Goal: Task Accomplishment & Management: Use online tool/utility

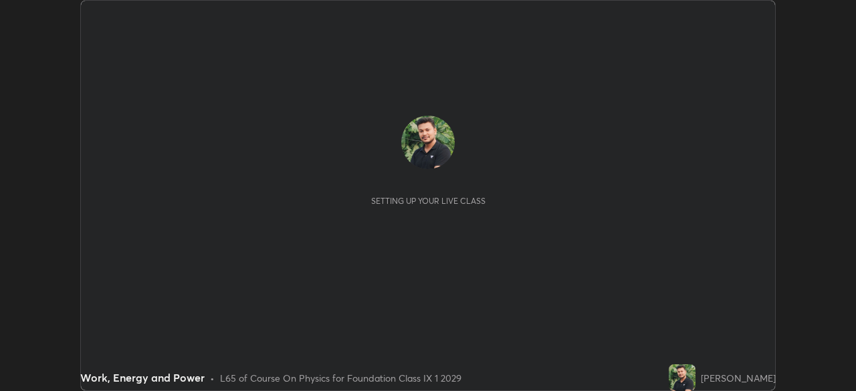
scroll to position [391, 855]
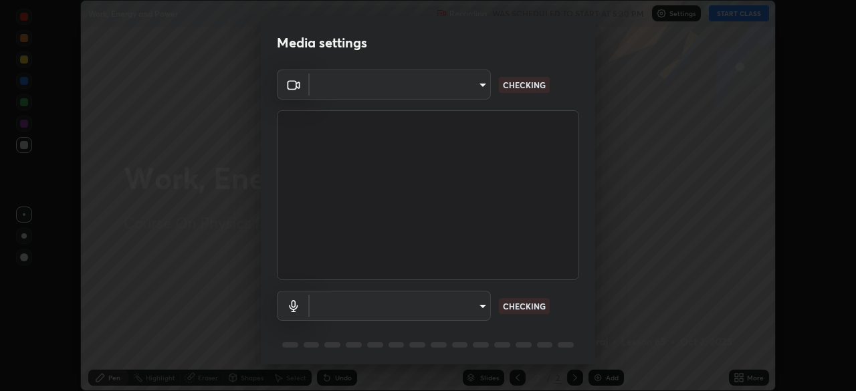
type input "6a58b21e3886260455e3a8f5b68a010b8d66c957dea9152d99a69134fe1af4a5"
type input "default"
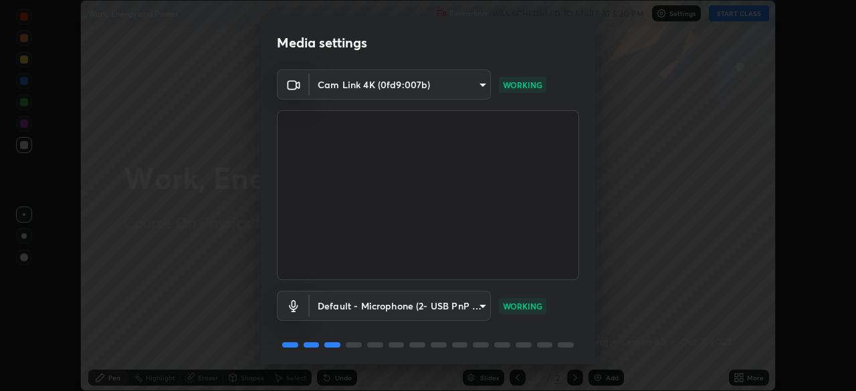
click at [454, 85] on body "Erase all Work, Energy and Power Recording WAS SCHEDULED TO START AT 5:30 PM Se…" at bounding box center [428, 195] width 856 height 391
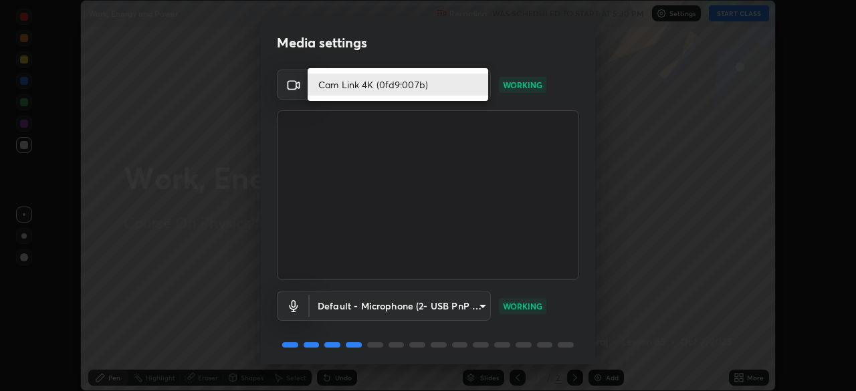
click at [408, 85] on li "Cam Link 4K (0fd9:007b)" at bounding box center [398, 85] width 180 height 22
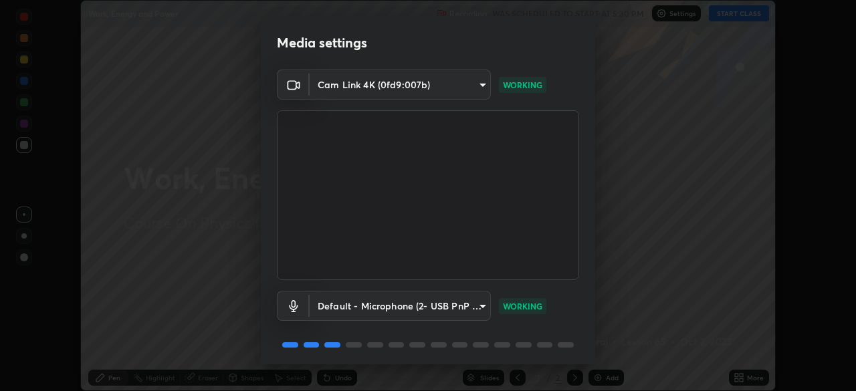
scroll to position [47, 0]
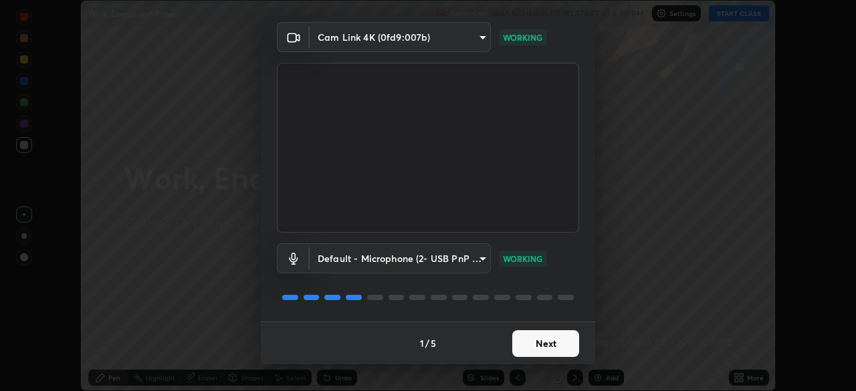
click at [536, 345] on button "Next" at bounding box center [545, 343] width 67 height 27
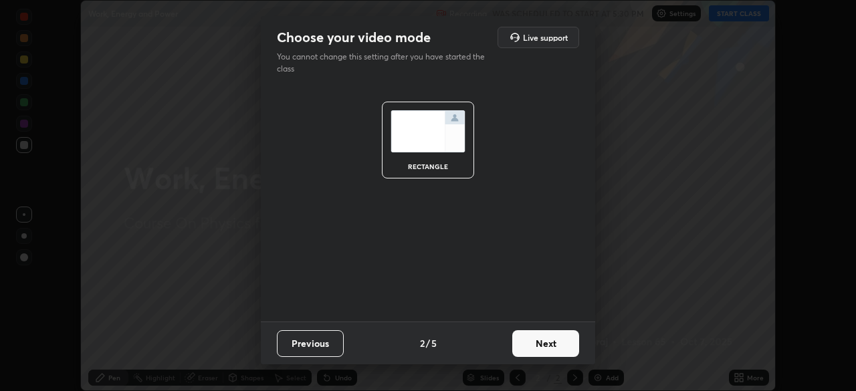
scroll to position [0, 0]
click at [541, 346] on button "Next" at bounding box center [545, 343] width 67 height 27
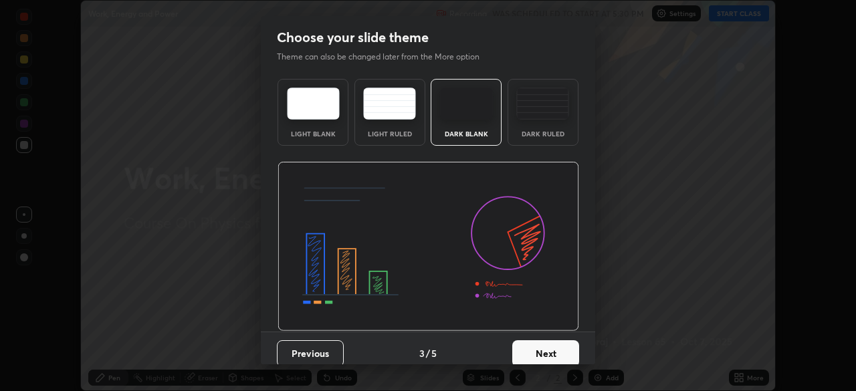
click at [544, 344] on button "Next" at bounding box center [545, 353] width 67 height 27
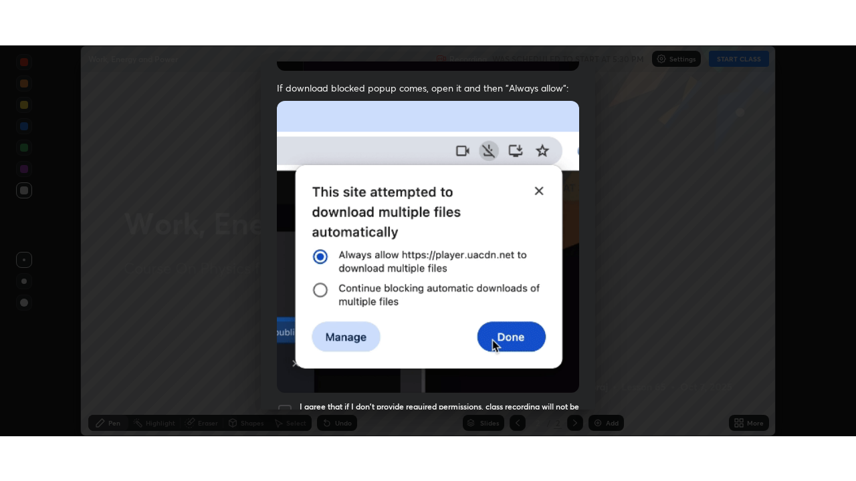
scroll to position [320, 0]
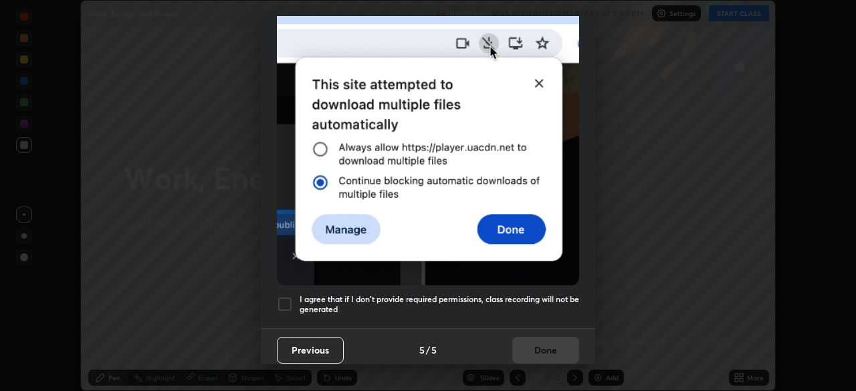
click at [282, 302] on div at bounding box center [285, 304] width 16 height 16
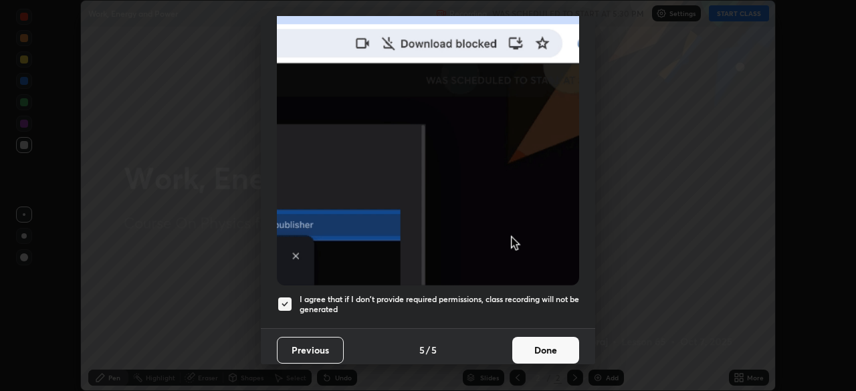
click at [529, 340] on button "Done" at bounding box center [545, 350] width 67 height 27
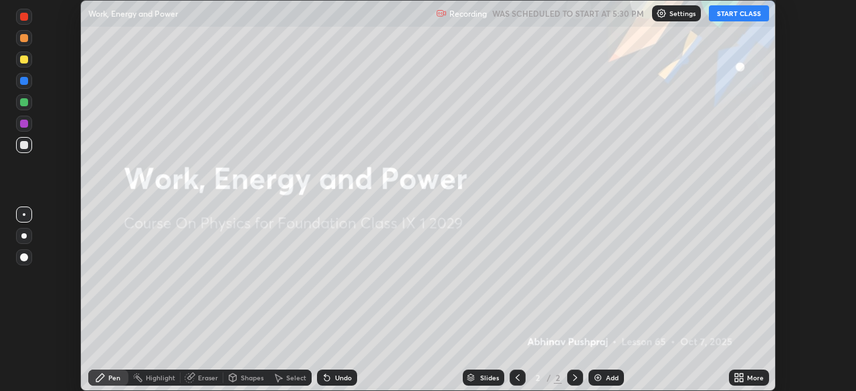
click at [747, 374] on div "More" at bounding box center [755, 377] width 17 height 7
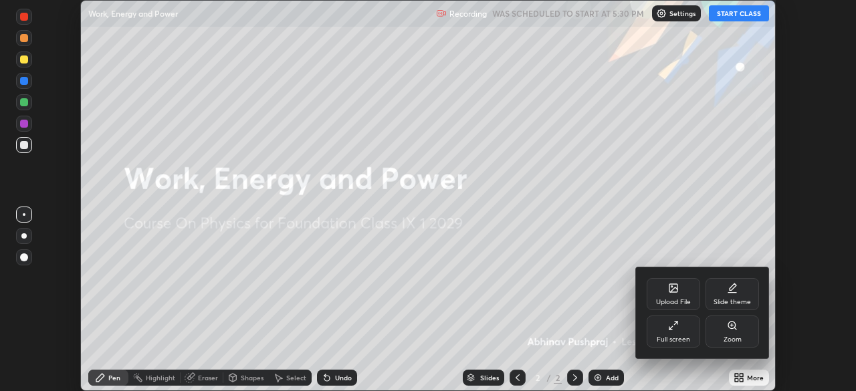
click at [676, 333] on div "Full screen" at bounding box center [672, 332] width 53 height 32
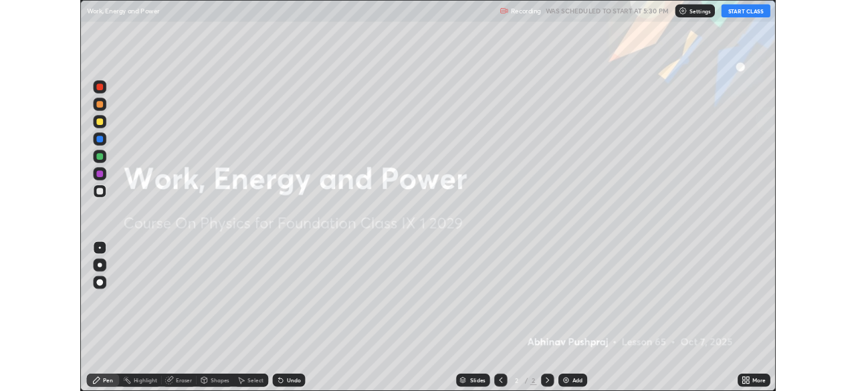
scroll to position [481, 856]
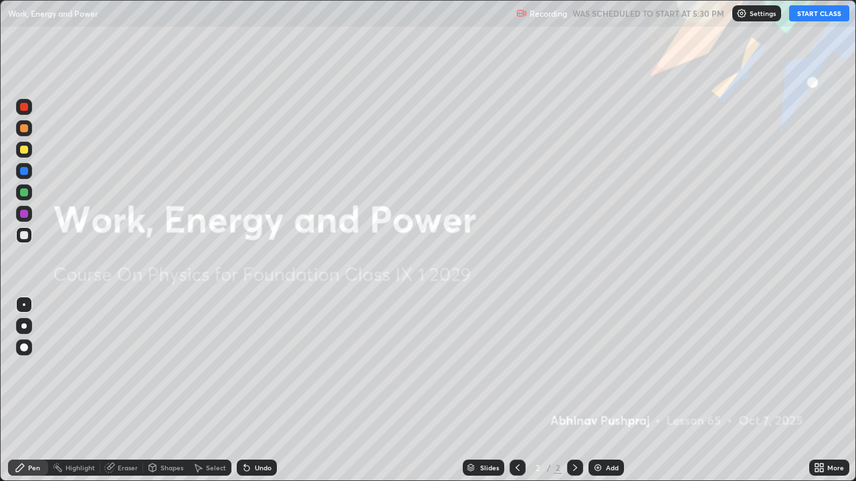
click at [827, 15] on button "START CLASS" at bounding box center [819, 13] width 60 height 16
click at [606, 390] on div "Add" at bounding box center [605, 468] width 35 height 16
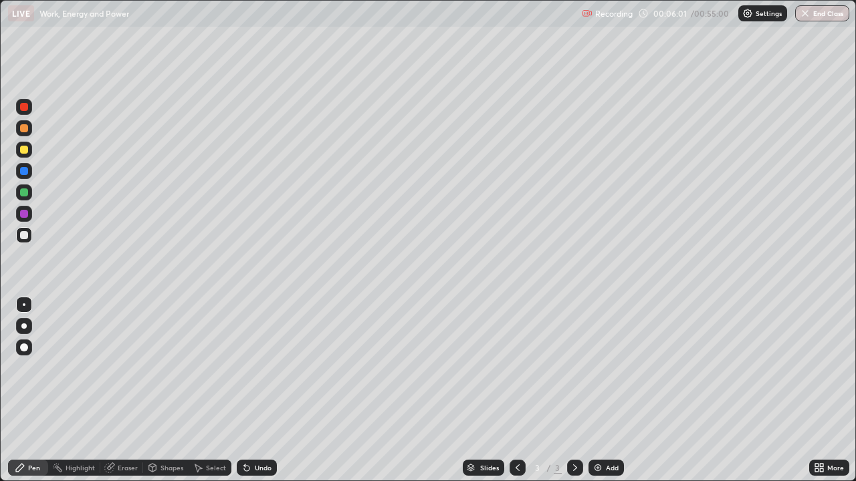
click at [259, 390] on div "Undo" at bounding box center [263, 468] width 17 height 7
click at [266, 390] on div "Undo" at bounding box center [263, 468] width 17 height 7
click at [265, 390] on div "Undo" at bounding box center [257, 468] width 40 height 16
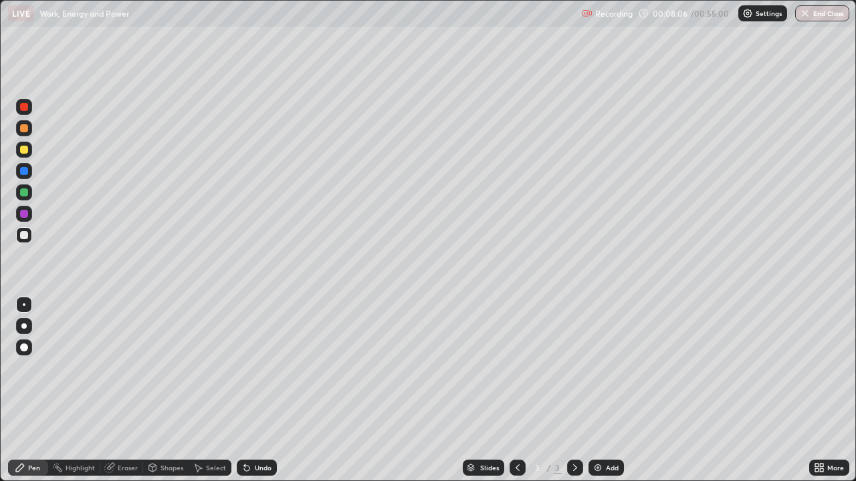
click at [265, 390] on div "Undo" at bounding box center [257, 468] width 40 height 16
click at [214, 390] on div "Select" at bounding box center [216, 468] width 20 height 7
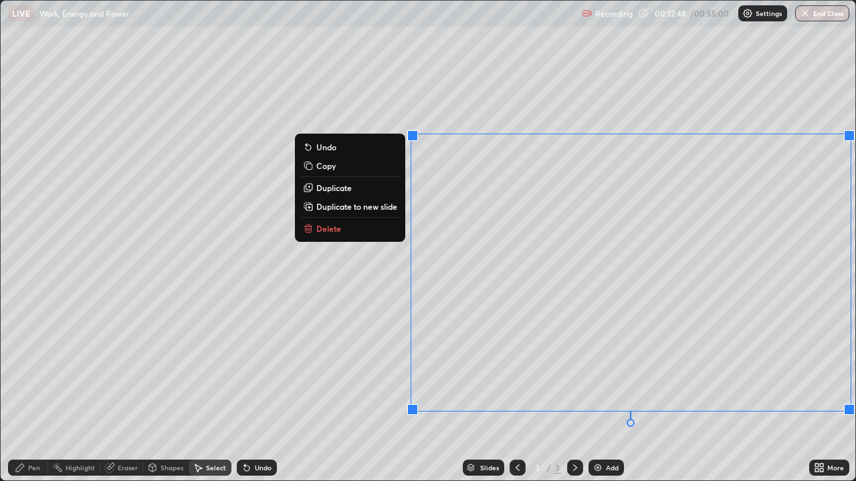
click at [343, 228] on button "Delete" at bounding box center [350, 229] width 100 height 16
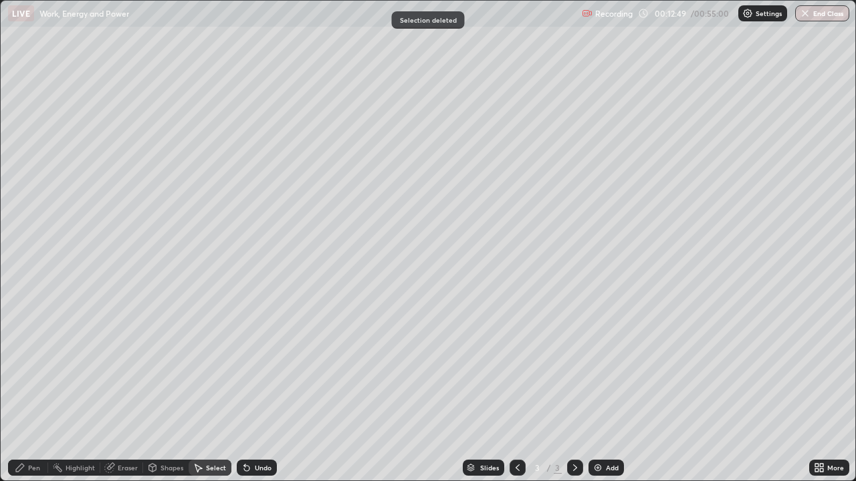
click at [31, 390] on div "Pen" at bounding box center [28, 468] width 40 height 16
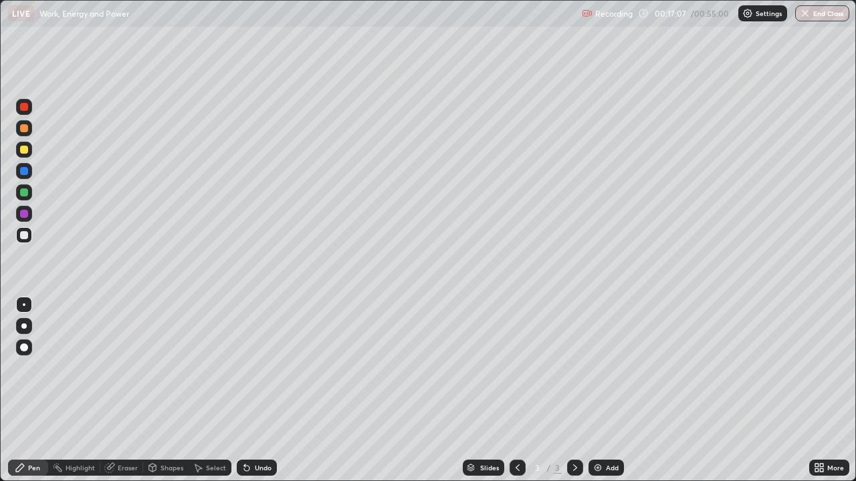
click at [259, 390] on div "Undo" at bounding box center [263, 468] width 17 height 7
click at [255, 390] on div "Undo" at bounding box center [263, 468] width 17 height 7
click at [259, 390] on div "Undo" at bounding box center [263, 468] width 17 height 7
click at [602, 390] on img at bounding box center [597, 468] width 11 height 11
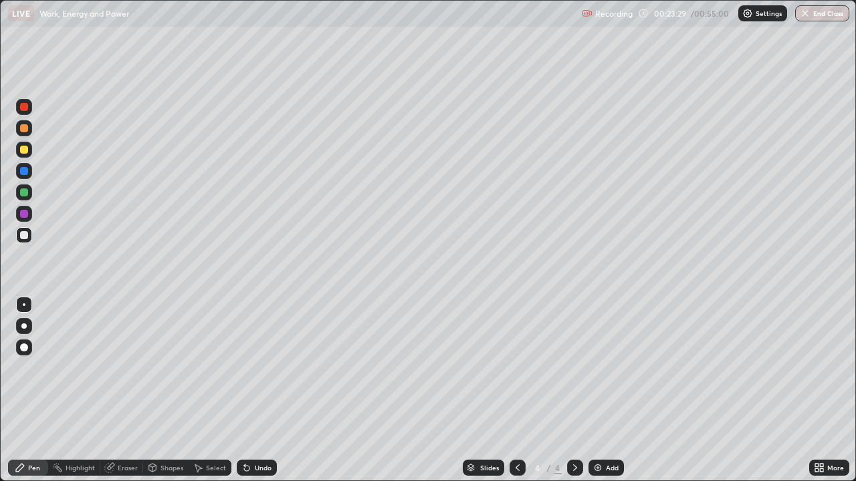
click at [516, 390] on icon at bounding box center [517, 468] width 11 height 11
click at [573, 390] on icon at bounding box center [575, 468] width 11 height 11
click at [606, 390] on div "Add" at bounding box center [612, 468] width 13 height 7
click at [814, 18] on button "End Class" at bounding box center [822, 13] width 54 height 16
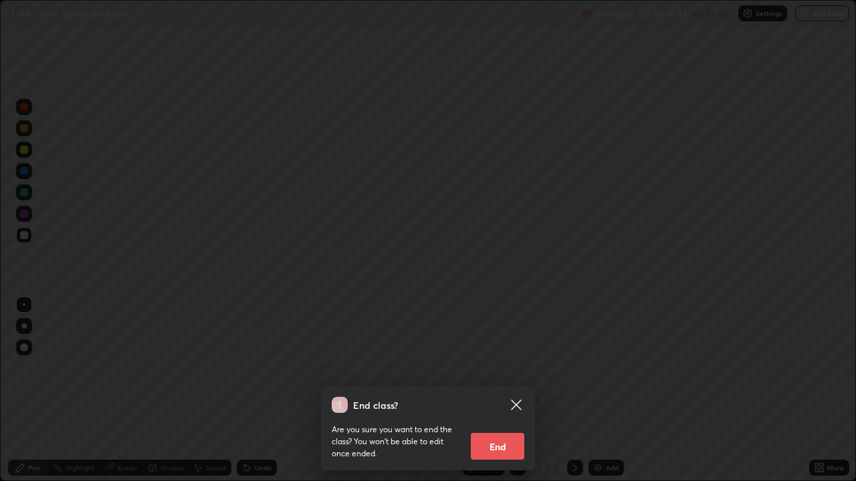
click at [492, 390] on button "End" at bounding box center [497, 446] width 53 height 27
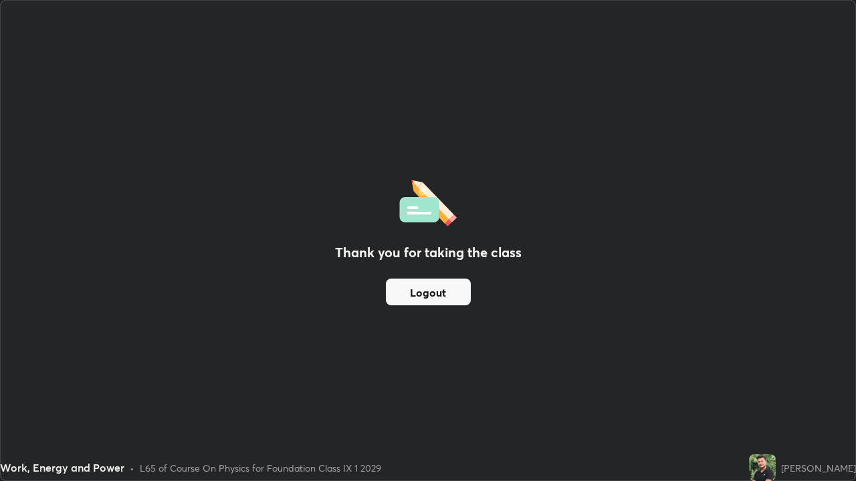
click at [455, 292] on button "Logout" at bounding box center [428, 292] width 85 height 27
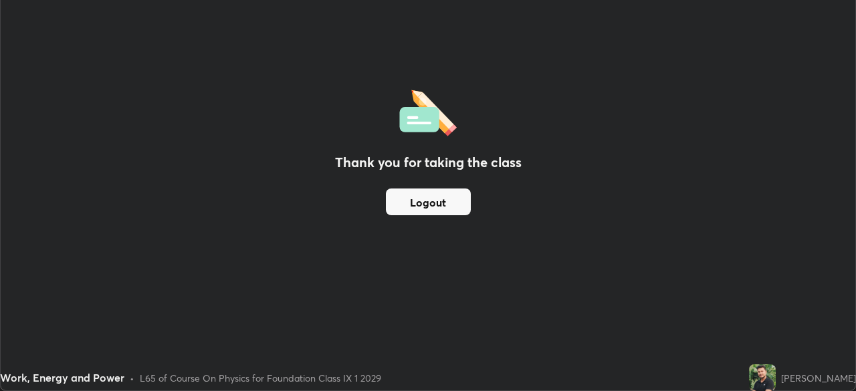
scroll to position [66460, 65996]
